Goal: Obtain resource: Obtain resource

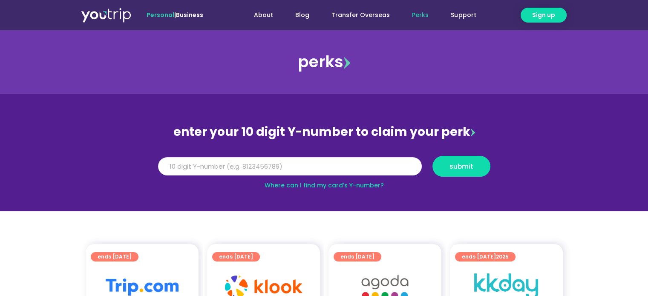
click at [204, 167] on input "Y Number" at bounding box center [290, 166] width 264 height 19
type input "8136351783"
click at [463, 171] on button "submit" at bounding box center [461, 166] width 58 height 21
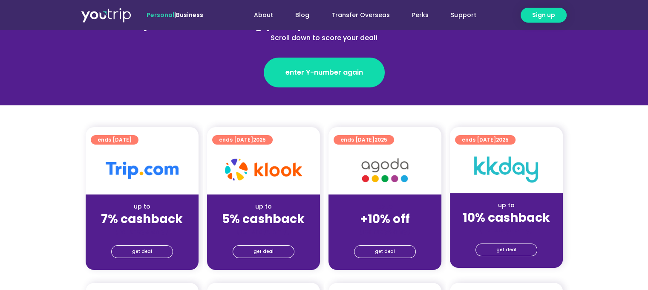
scroll to position [128, 0]
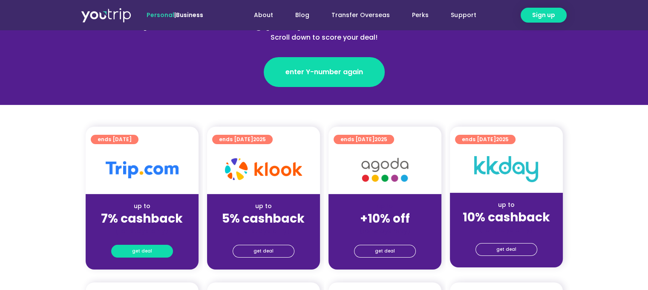
click at [127, 252] on link "get deal" at bounding box center [142, 250] width 62 height 13
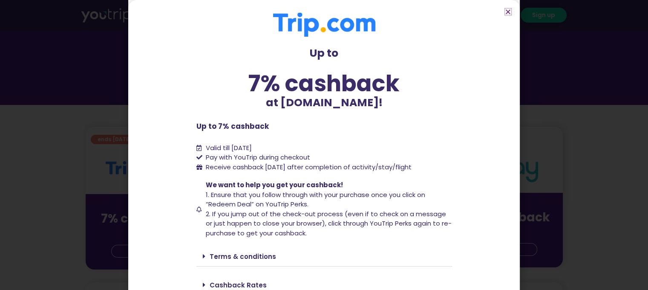
scroll to position [35, 0]
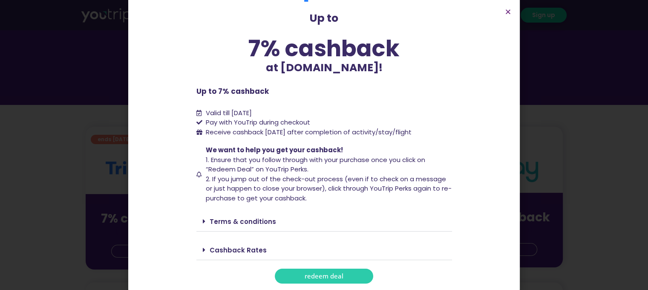
click at [321, 274] on span "redeem deal" at bounding box center [324, 276] width 39 height 6
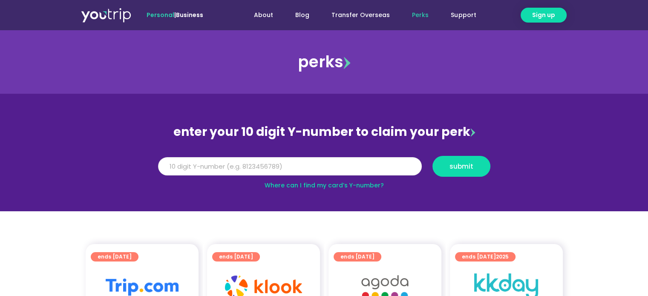
click at [264, 161] on input "Y Number" at bounding box center [290, 166] width 264 height 19
type input "8136351783"
click at [477, 168] on span "submit" at bounding box center [461, 166] width 43 height 6
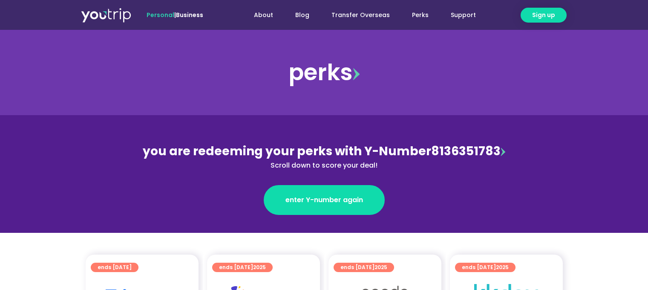
scroll to position [85, 0]
